Goal: Task Accomplishment & Management: Complete application form

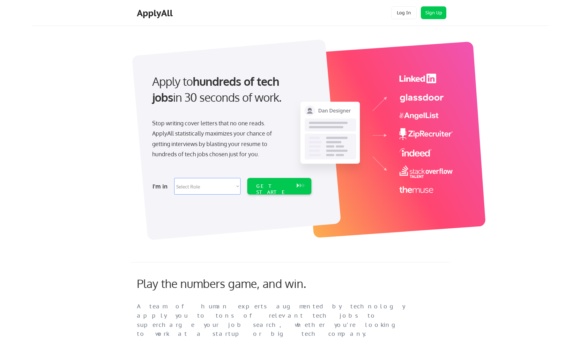
click at [235, 187] on select "Select Role Software Engineering Product Management Customer Success Sales UI/U…" at bounding box center [207, 186] width 66 height 17
select select ""it_security""
click at [174, 178] on select "Select Role Software Engineering Product Management Customer Success Sales UI/U…" at bounding box center [207, 186] width 66 height 17
select select ""it_security""
click at [279, 187] on div "GET STARTED" at bounding box center [273, 192] width 34 height 18
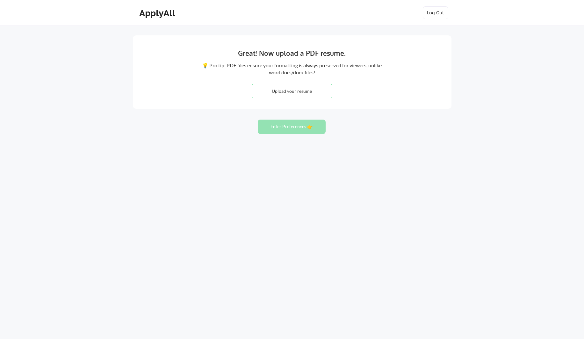
click at [296, 92] on input "file" at bounding box center [292, 91] width 79 height 14
type input "C:\fakepath\Zach Romer - 2025 Resume.pdf"
click at [297, 126] on button "Enter Preferences 👉" at bounding box center [292, 127] width 68 height 14
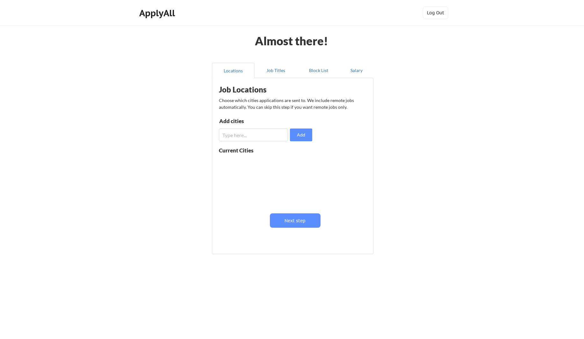
click at [257, 134] on input "input" at bounding box center [253, 135] width 69 height 13
type input "[GEOGRAPHIC_DATA]"
click at [306, 135] on button "Add" at bounding box center [301, 135] width 22 height 13
click at [277, 72] on button "Job Titles" at bounding box center [276, 70] width 43 height 15
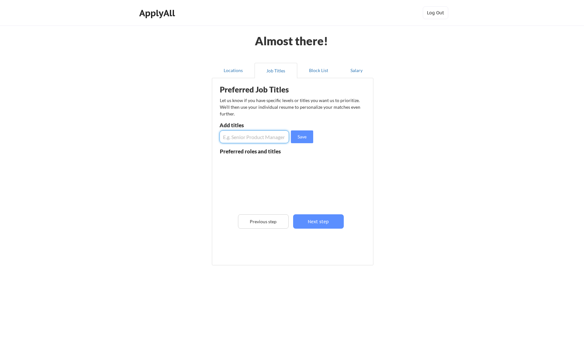
click at [270, 136] on input "input" at bounding box center [255, 136] width 70 height 13
type input "Technical Account Manager"
click at [299, 135] on button "Save" at bounding box center [302, 136] width 22 height 13
click at [256, 142] on input "input" at bounding box center [255, 136] width 70 height 13
type input "Customer Success Manager"
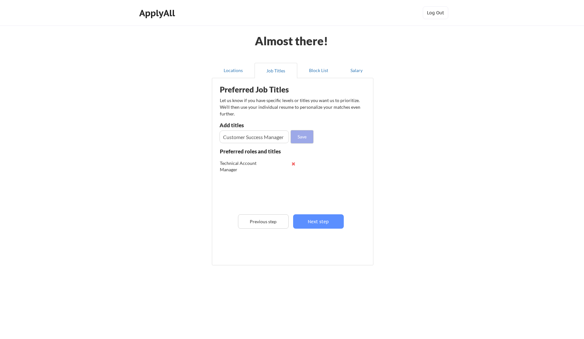
click at [305, 138] on button "Save" at bounding box center [302, 136] width 22 height 13
click at [272, 138] on input "input" at bounding box center [255, 136] width 70 height 13
type input "IT Project Manager"
click at [300, 137] on button "Save" at bounding box center [302, 136] width 22 height 13
click at [275, 137] on input "input" at bounding box center [255, 136] width 70 height 13
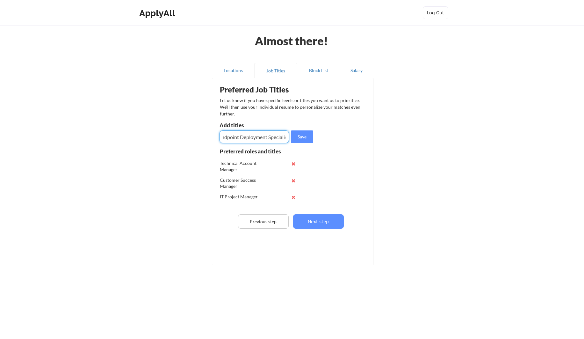
scroll to position [0, 9]
type input "Endpoint Deployment Specialist"
click at [307, 136] on button "Save" at bounding box center [302, 136] width 22 height 13
click at [331, 222] on button "Next step" at bounding box center [318, 221] width 51 height 14
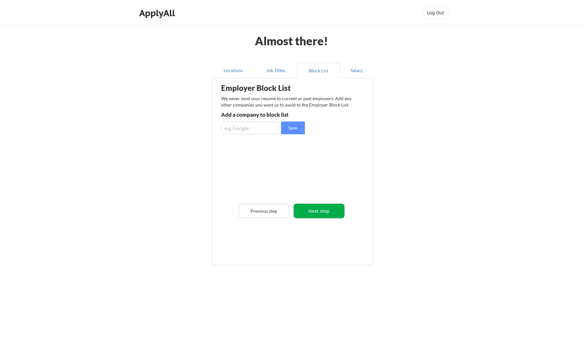
click at [327, 209] on button "Next step" at bounding box center [319, 211] width 51 height 14
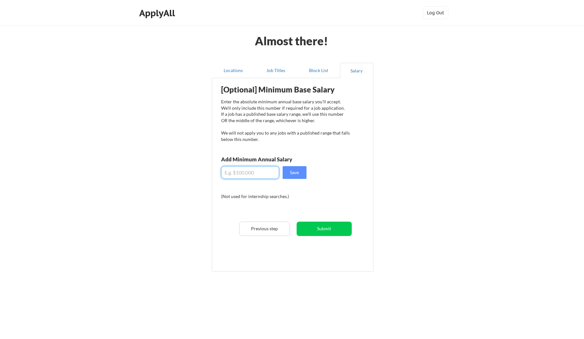
click at [254, 173] on input "input" at bounding box center [250, 172] width 58 height 13
type input "$100,000"
click at [300, 173] on button "Save" at bounding box center [295, 172] width 24 height 13
click at [337, 227] on button "Submit" at bounding box center [324, 229] width 55 height 14
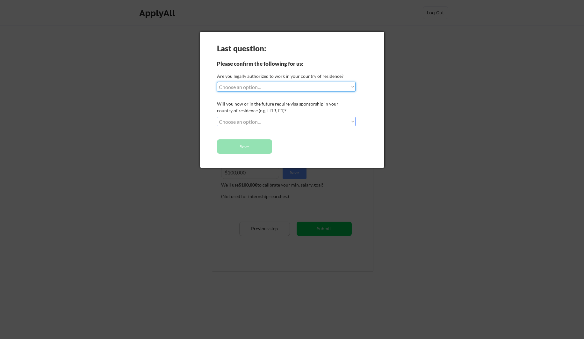
click at [322, 89] on select "Choose an option... Yes, I am a [DEMOGRAPHIC_DATA] Citizen Yes, I am a [DEMOGRA…" at bounding box center [286, 87] width 139 height 10
select select ""yes__i_am_a_[DEMOGRAPHIC_DATA]""
click at [217, 82] on select "Choose an option... Yes, I am a [DEMOGRAPHIC_DATA] Citizen Yes, I am a [DEMOGRA…" at bounding box center [286, 87] width 139 height 10
click at [319, 121] on select "Choose an option... No, I will not need sponsorship Yes, I will need sponsorship" at bounding box center [286, 122] width 139 height 10
select select ""no__i_will_not_need_sponsorship""
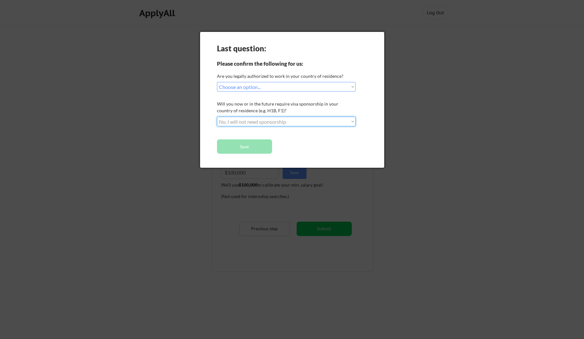
click at [217, 117] on select "Choose an option... No, I will not need sponsorship Yes, I will need sponsorship" at bounding box center [286, 122] width 139 height 10
click at [253, 146] on button "Save" at bounding box center [244, 146] width 55 height 14
